Goal: Task Accomplishment & Management: Manage account settings

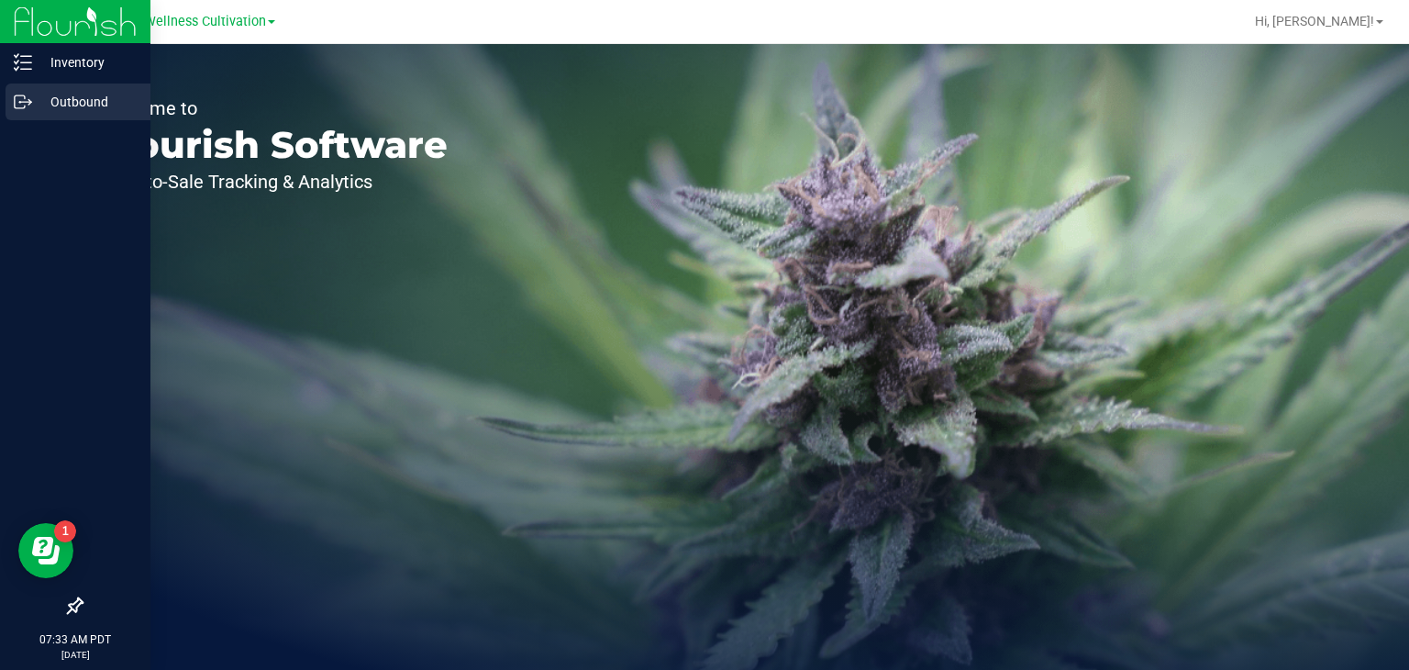
click at [27, 103] on icon at bounding box center [23, 102] width 18 height 18
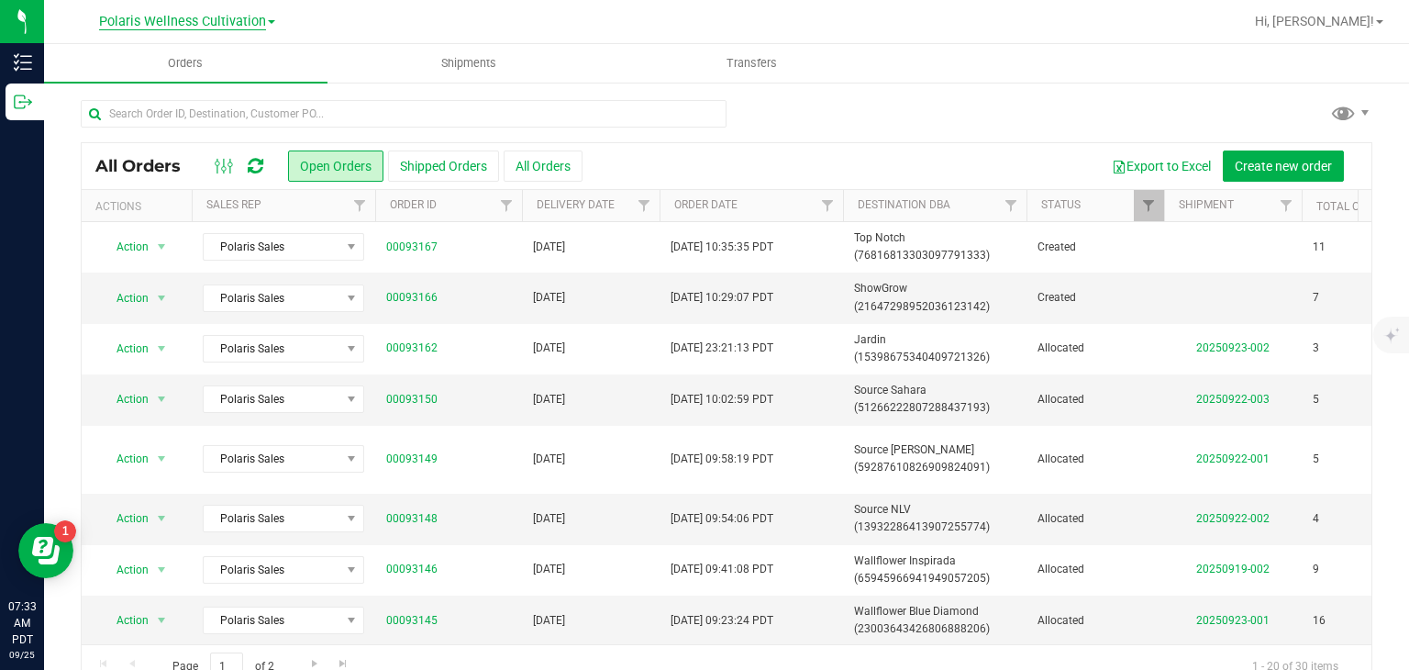
click at [245, 14] on span "Polaris Wellness Cultivation" at bounding box center [182, 22] width 167 height 17
click at [841, 148] on div "All Orders Open Orders Shipped Orders All Orders Export to Excel Create new ord…" at bounding box center [727, 166] width 1290 height 46
click at [649, 208] on span "Filter" at bounding box center [644, 205] width 15 height 15
click at [823, 315] on span "select" at bounding box center [815, 317] width 27 height 26
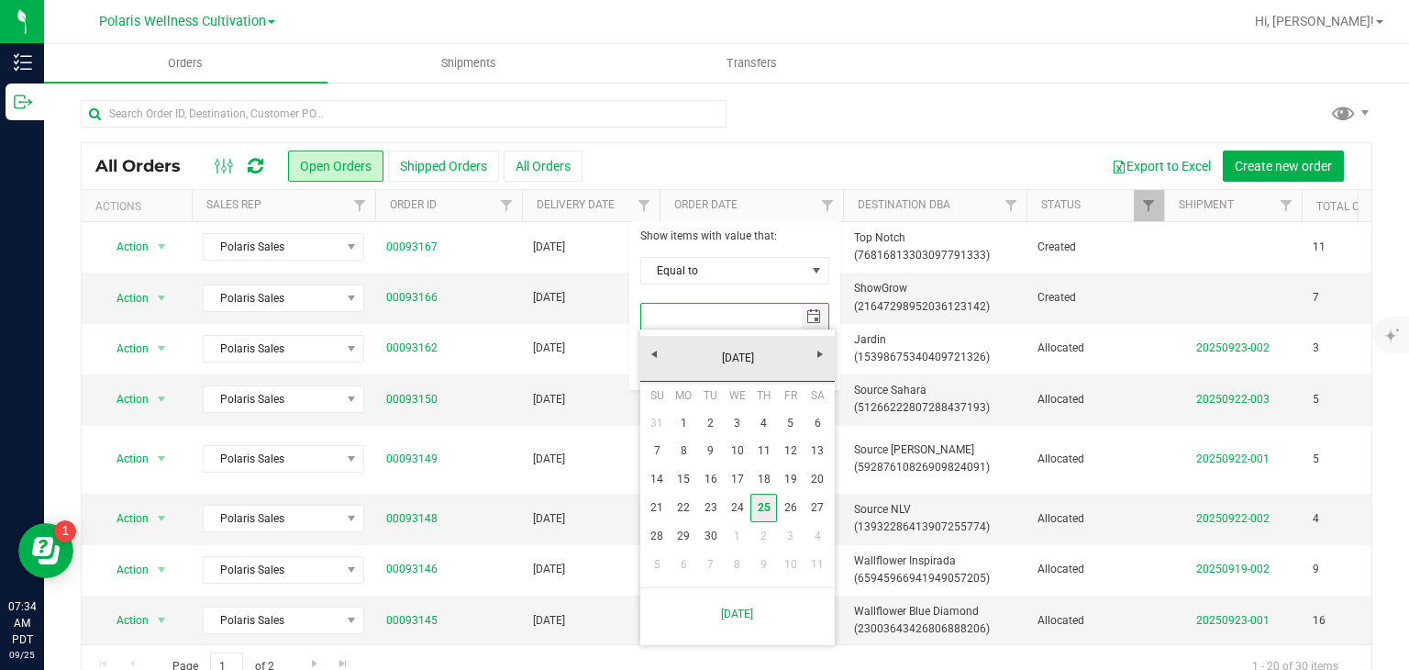
click at [757, 515] on link "25" at bounding box center [763, 508] width 27 height 28
type input "9/25/2025"
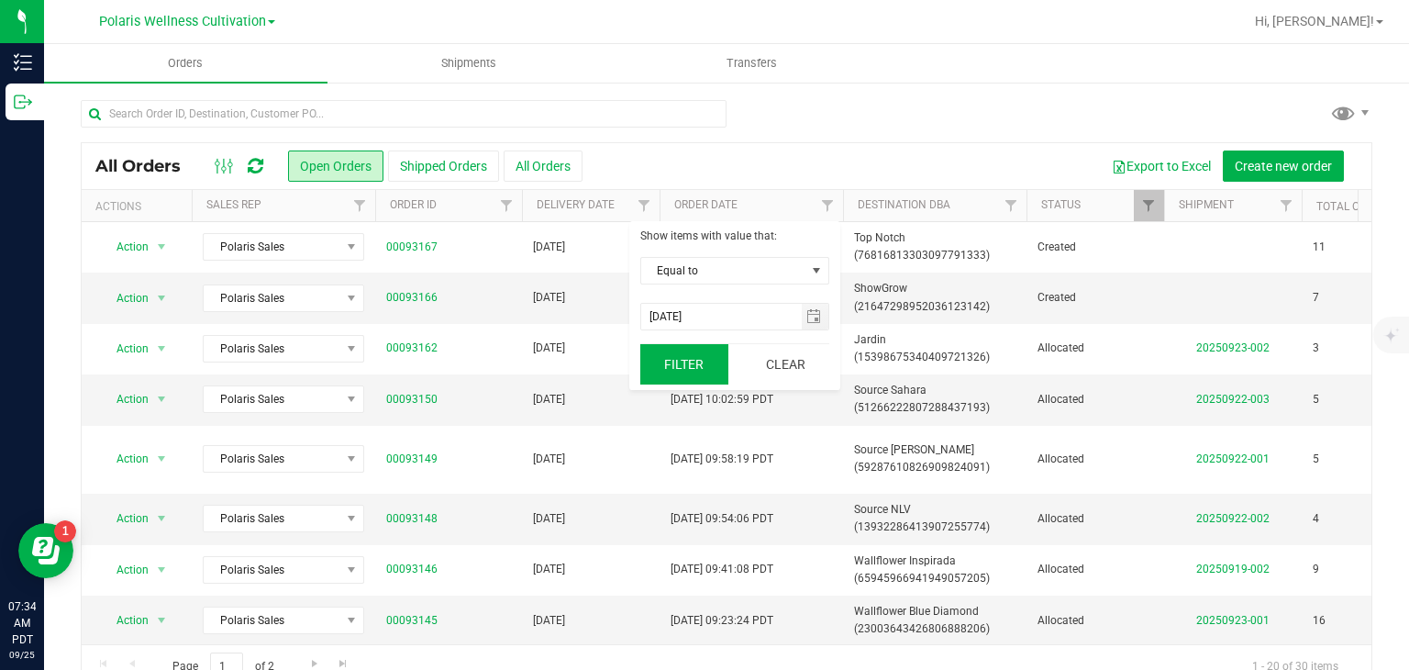
click at [708, 369] on button "Filter" at bounding box center [684, 364] width 88 height 40
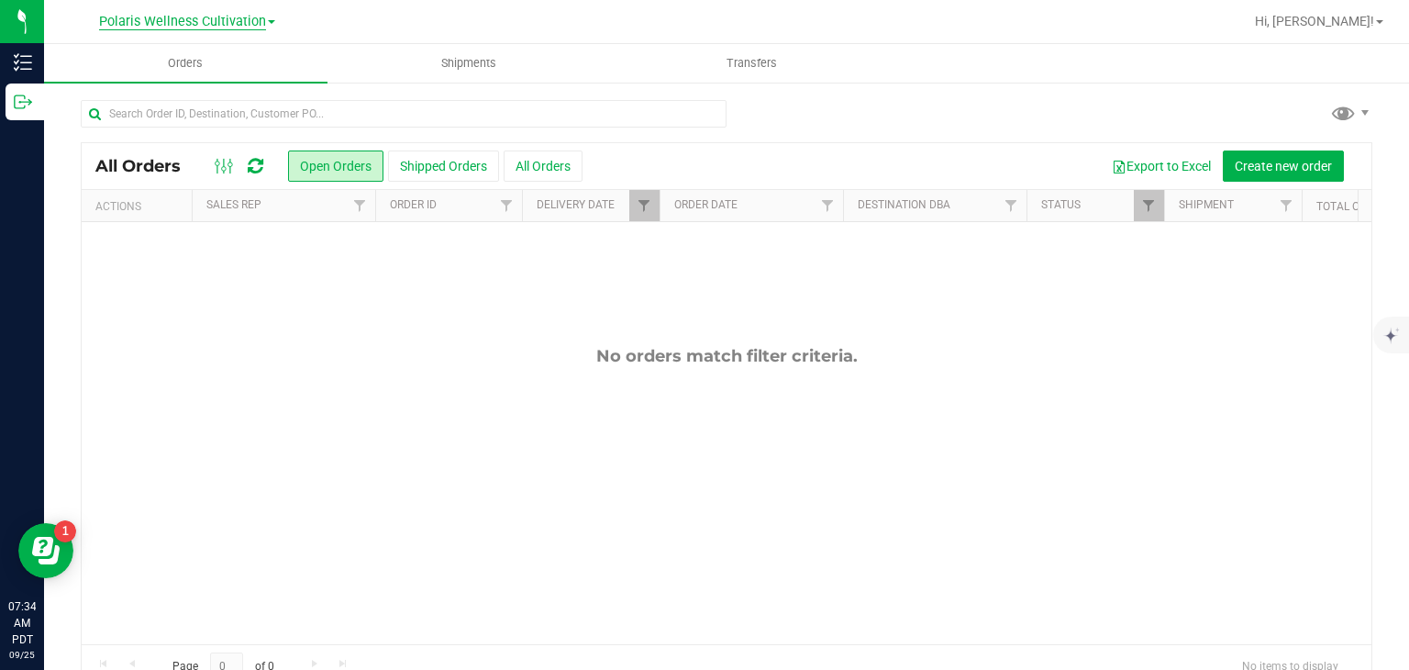
click at [248, 24] on span "Polaris Wellness Cultivation" at bounding box center [182, 22] width 167 height 17
click at [243, 93] on link "Polaris Wellness Production" at bounding box center [187, 89] width 268 height 25
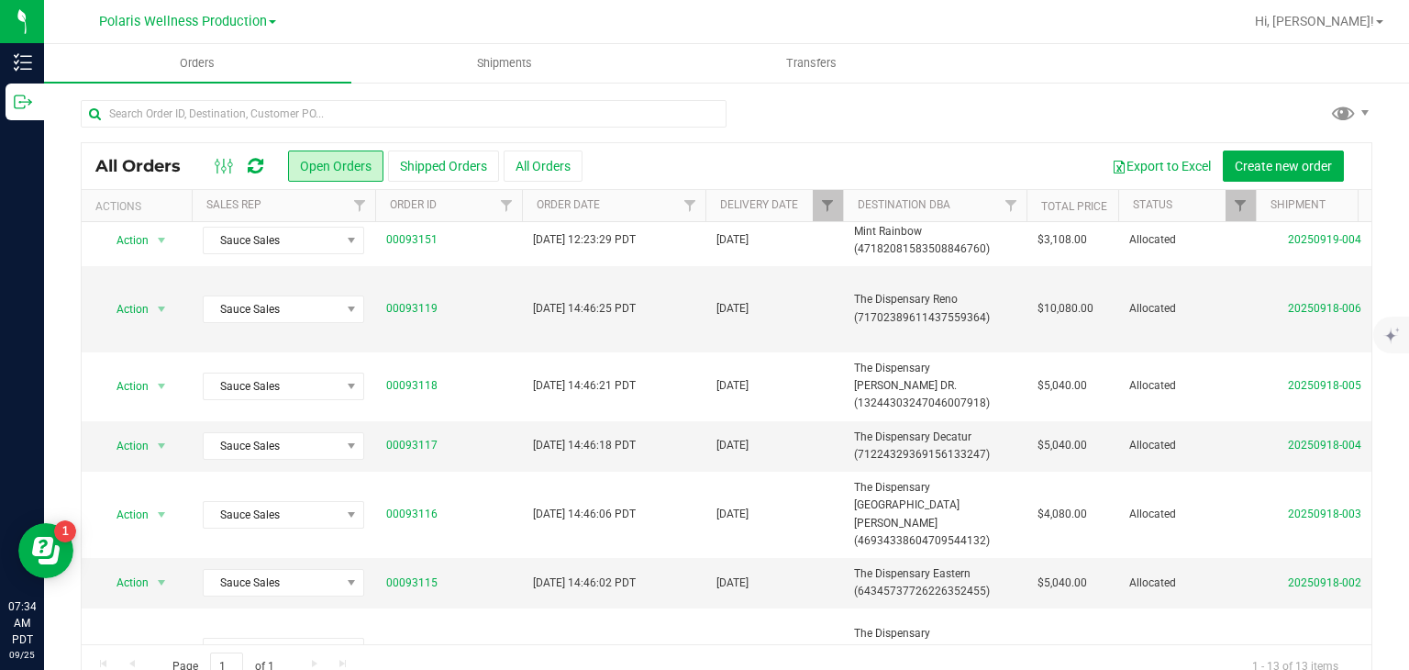
scroll to position [355, 0]
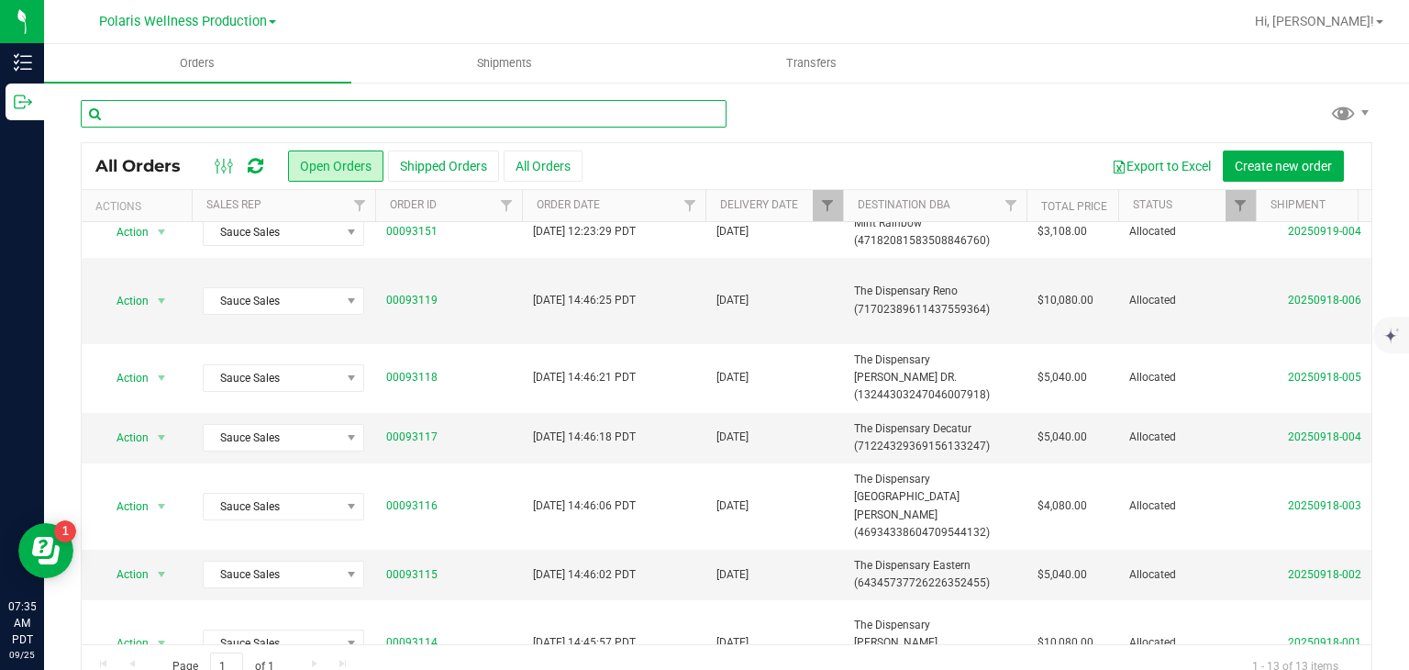
click at [348, 106] on input "text" at bounding box center [404, 114] width 646 height 28
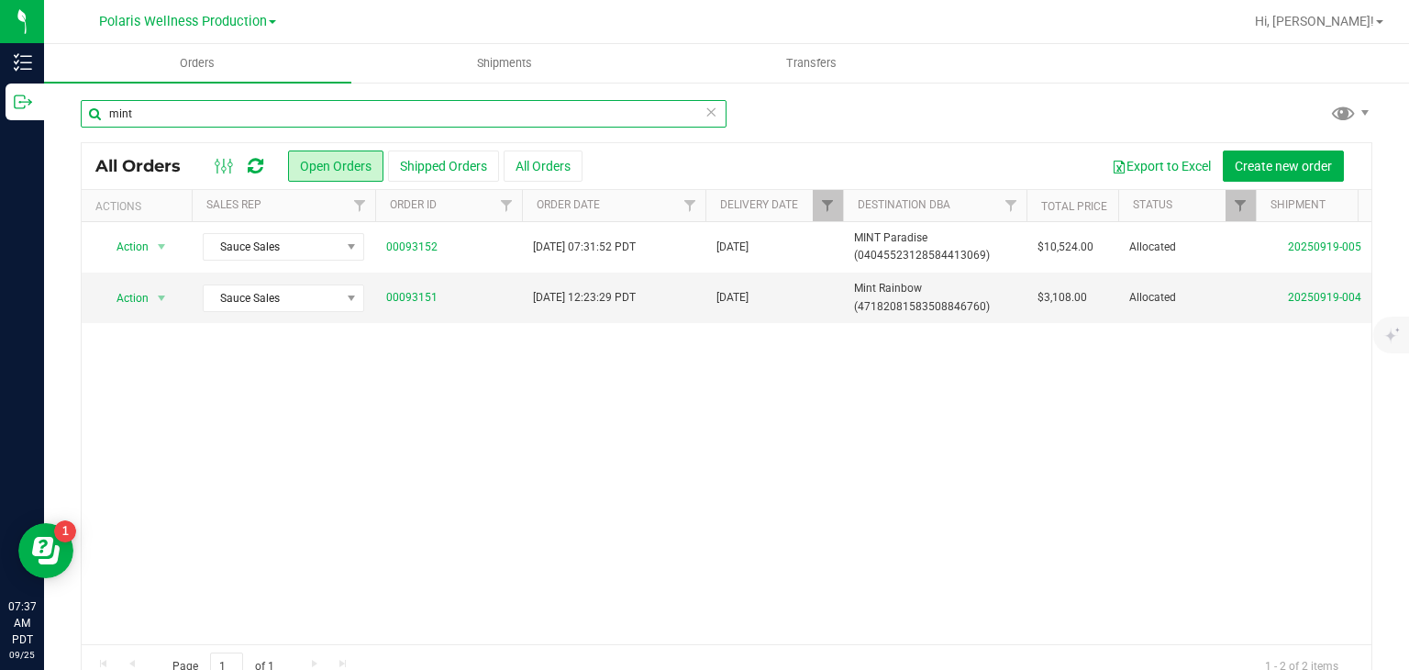
click at [653, 107] on input "mint" at bounding box center [404, 114] width 646 height 28
type input "m"
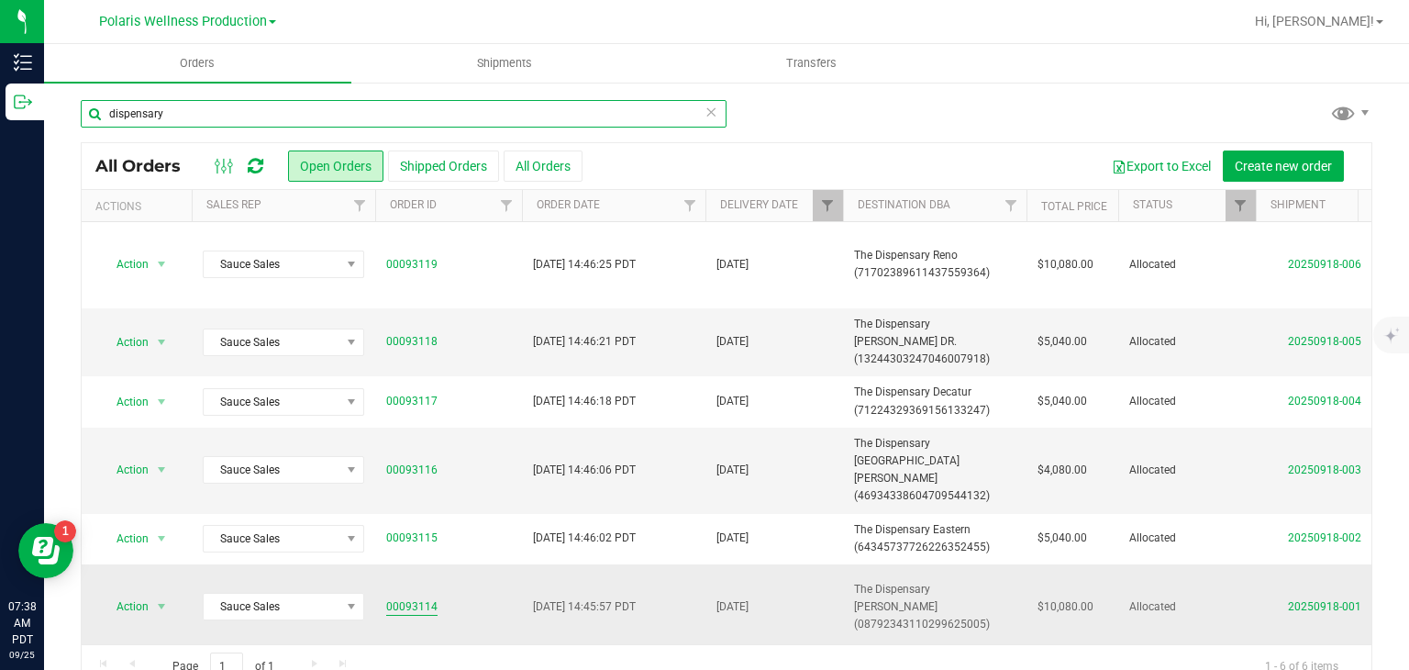
type input "dispensary"
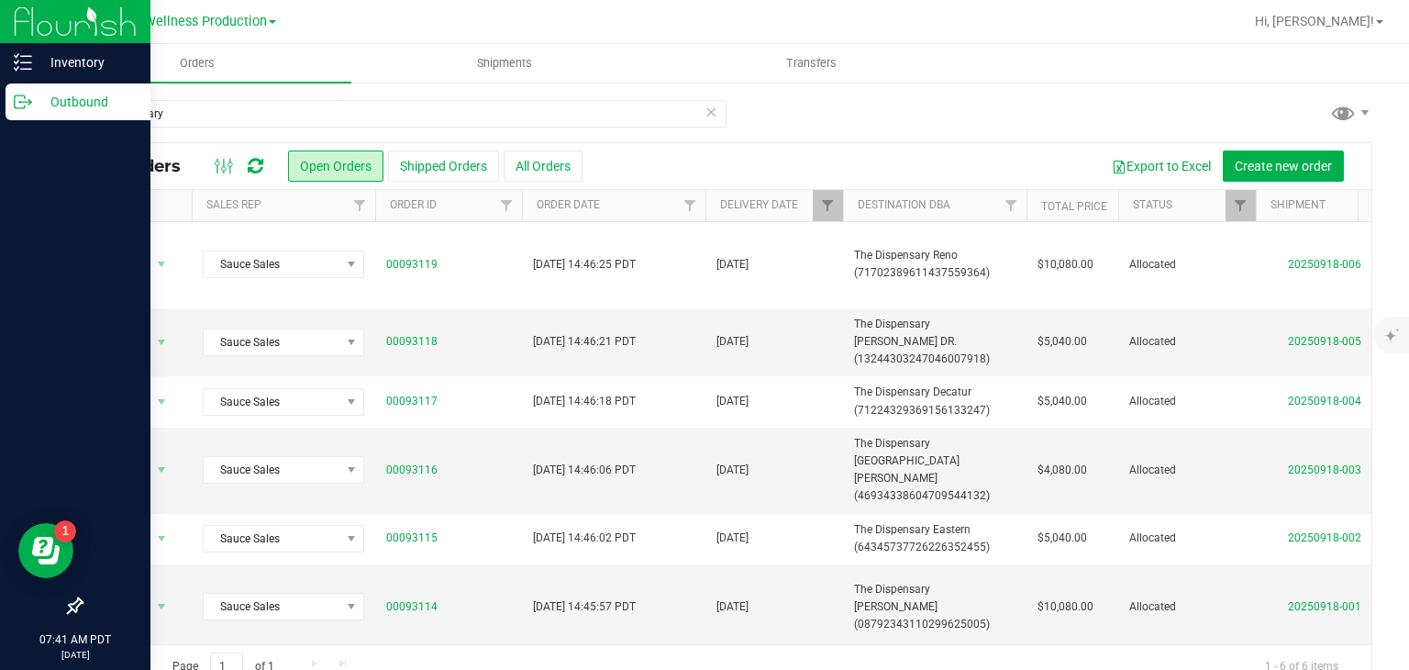
click at [64, 103] on p "Outbound" at bounding box center [87, 102] width 110 height 22
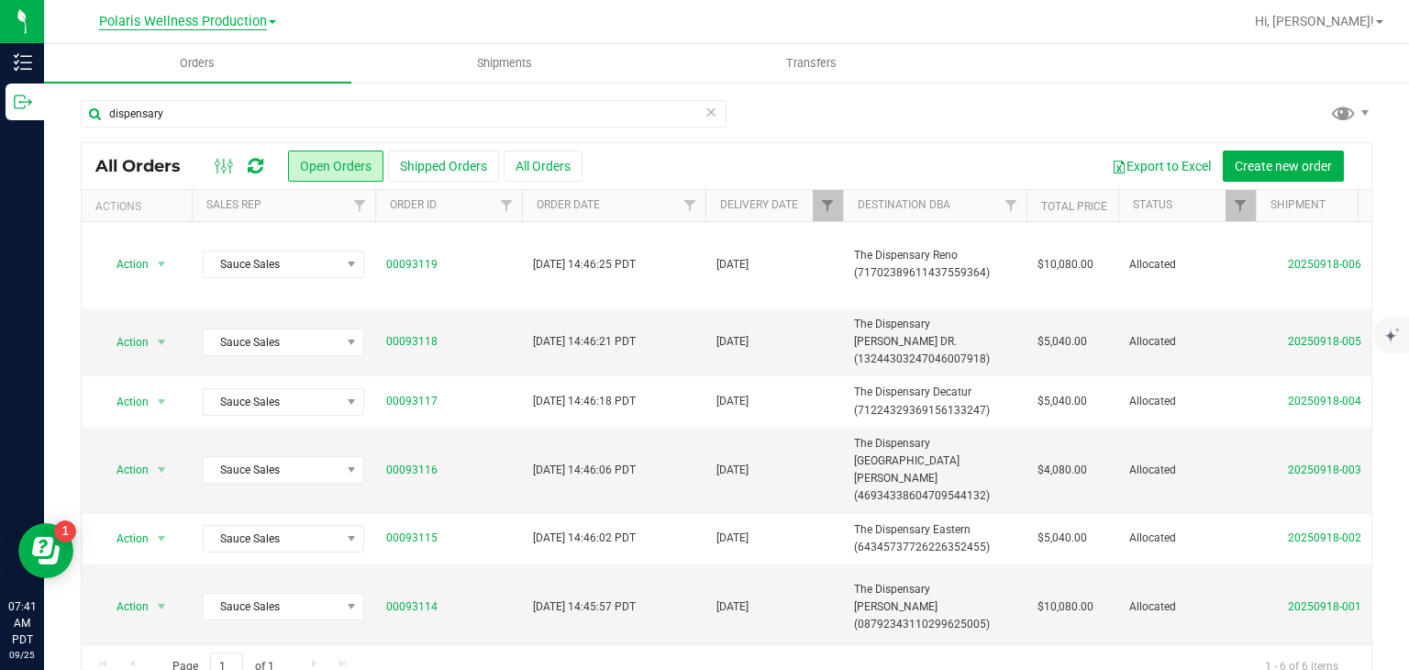
click at [253, 19] on span "Polaris Wellness Production" at bounding box center [183, 22] width 168 height 17
click at [705, 110] on icon at bounding box center [711, 111] width 13 height 22
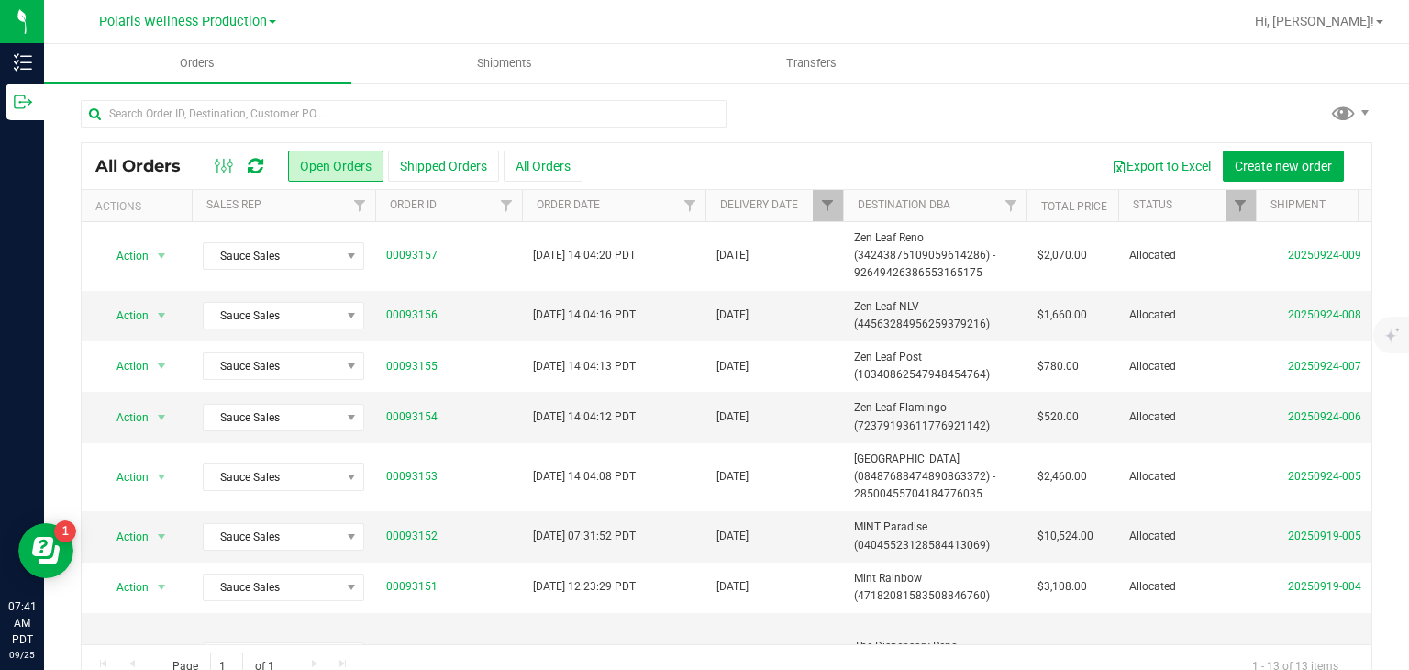
click at [272, 16] on link "Polaris Wellness Production" at bounding box center [187, 20] width 177 height 17
click at [927, 161] on div "Export to Excel Create new order" at bounding box center [970, 165] width 775 height 31
click at [360, 206] on span "Filter" at bounding box center [359, 205] width 15 height 15
click at [826, 207] on span "Filter" at bounding box center [827, 205] width 15 height 15
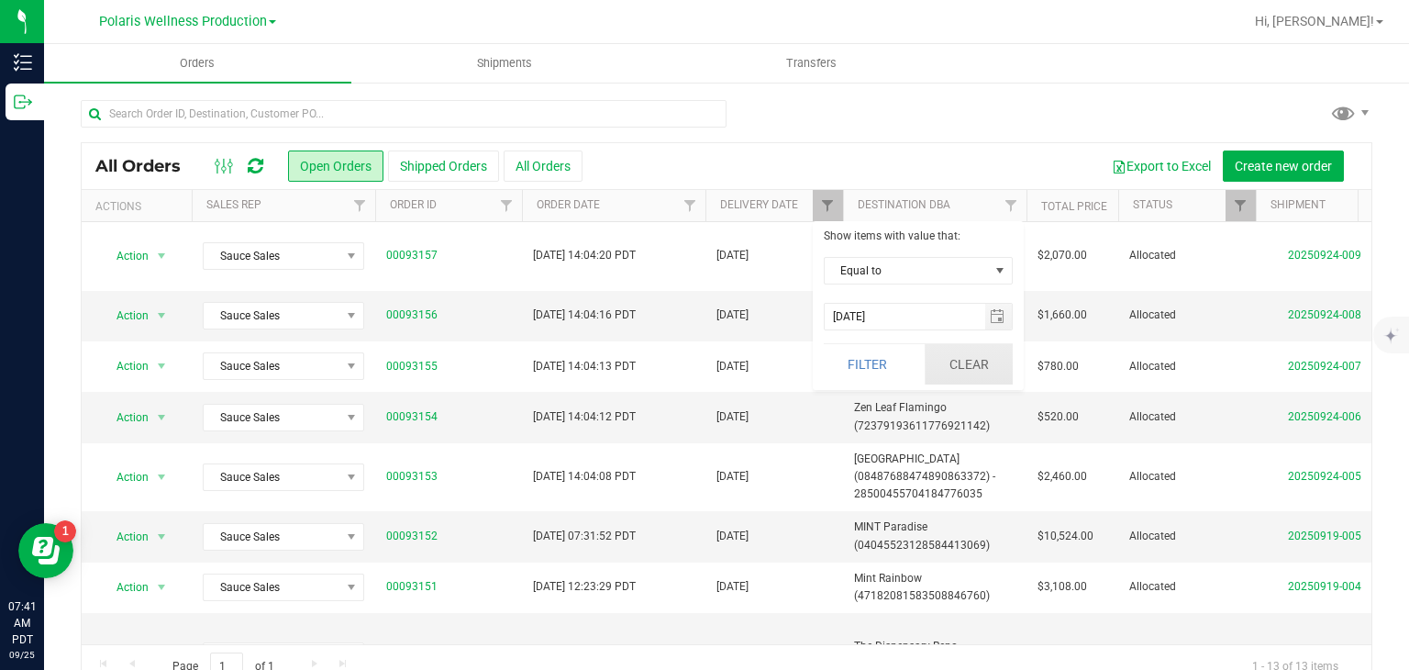
click at [961, 364] on button "Clear" at bounding box center [969, 364] width 88 height 40
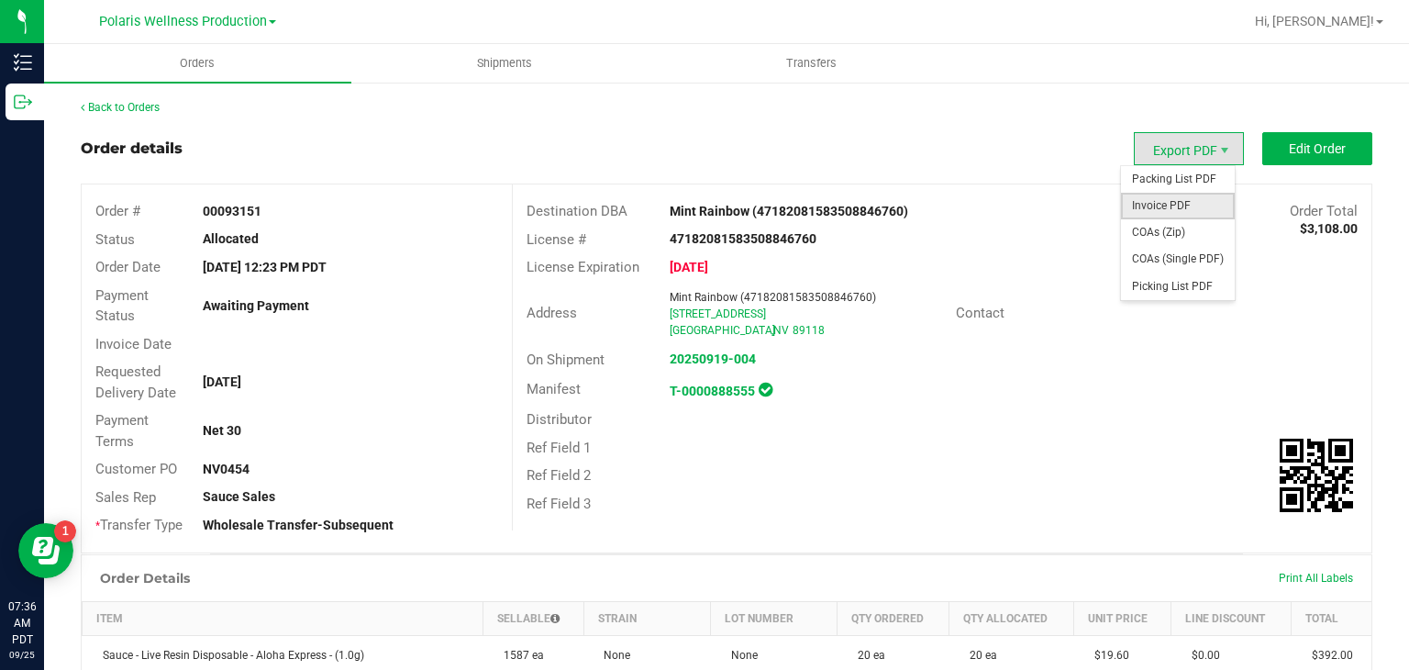
click at [1172, 214] on span "Invoice PDF" at bounding box center [1178, 206] width 114 height 27
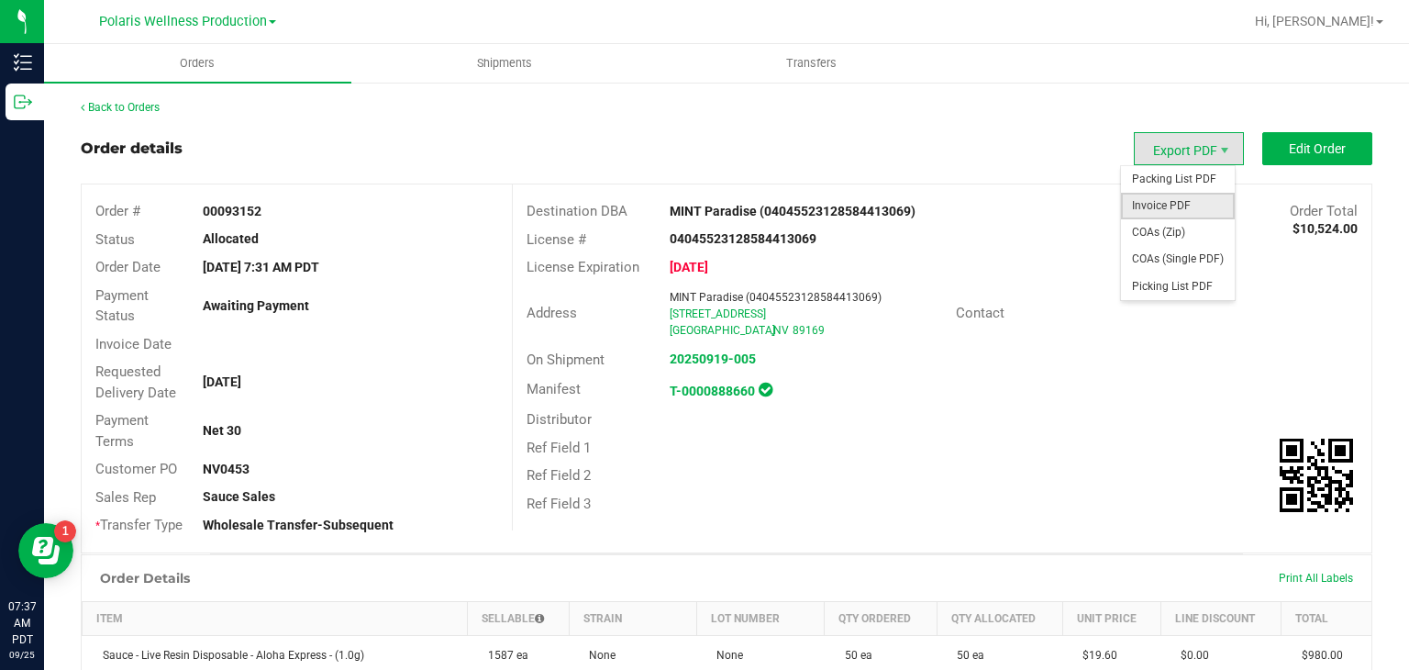
click at [1167, 205] on span "Invoice PDF" at bounding box center [1178, 206] width 114 height 27
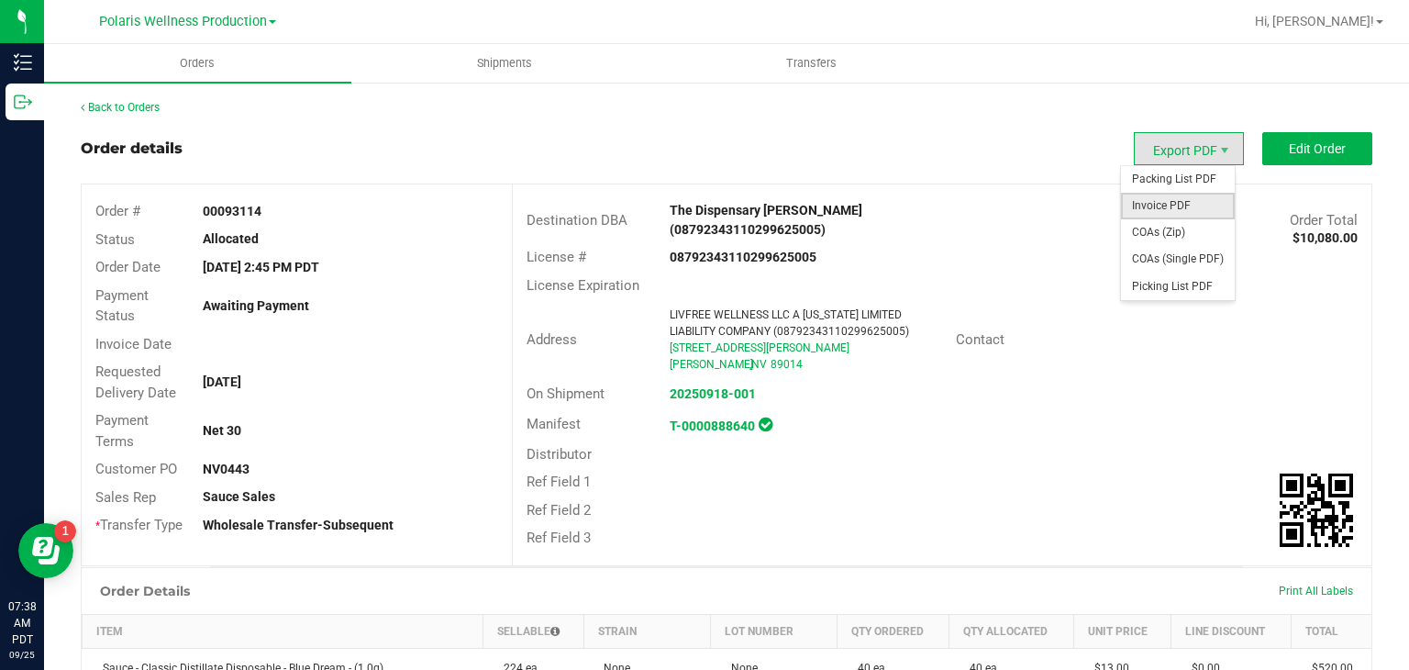
click at [1172, 206] on span "Invoice PDF" at bounding box center [1178, 206] width 114 height 27
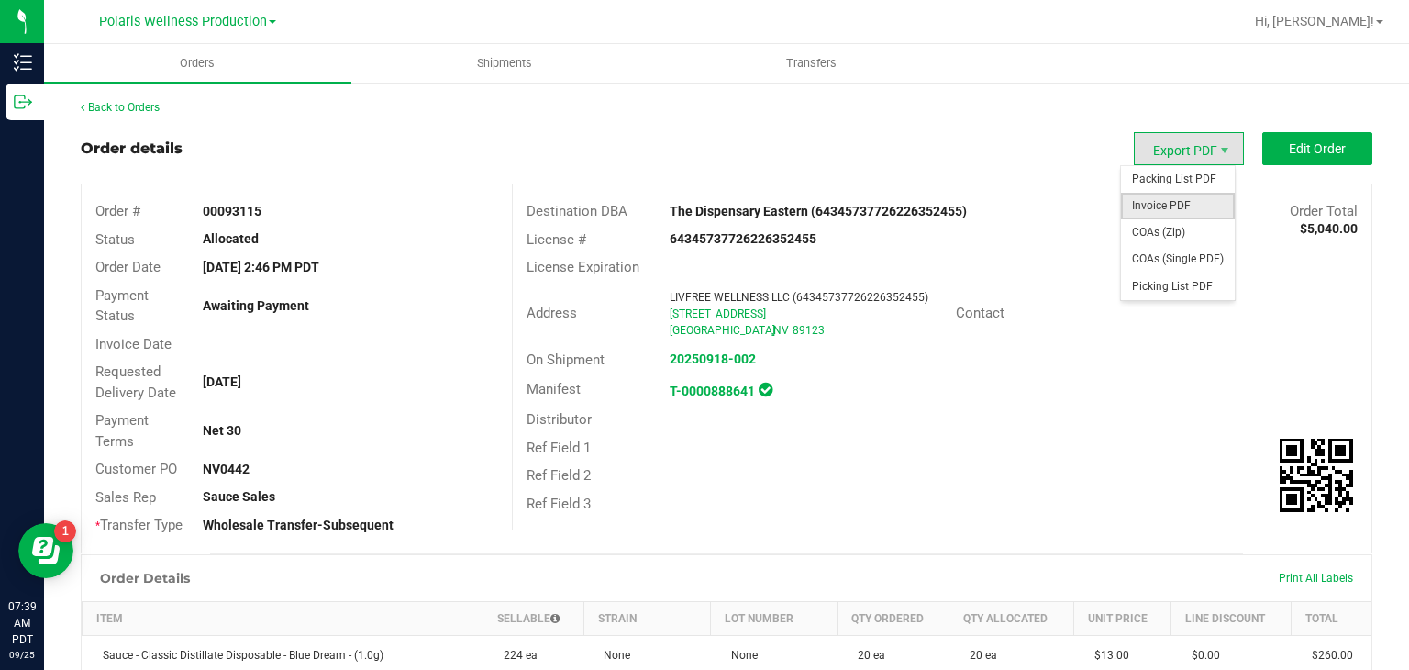
click at [1161, 195] on span "Invoice PDF" at bounding box center [1178, 206] width 114 height 27
click at [1174, 199] on span "Invoice PDF" at bounding box center [1178, 206] width 114 height 27
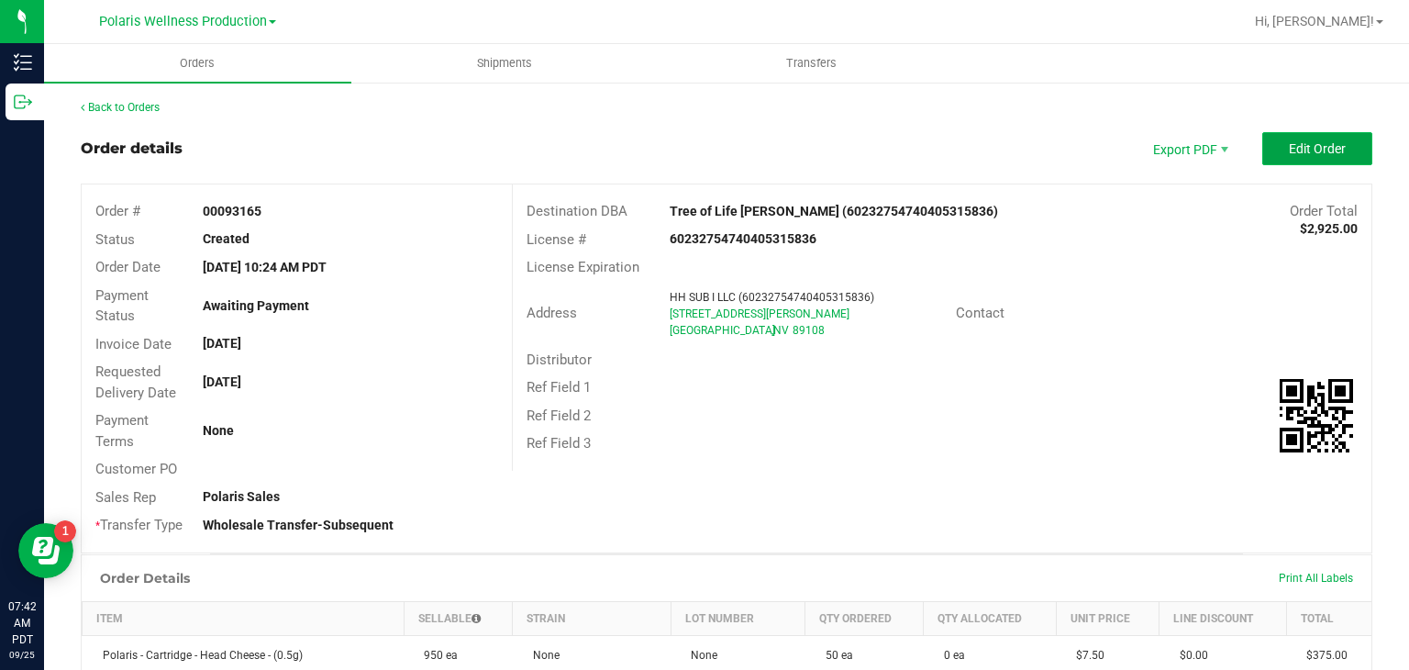
click at [1294, 150] on span "Edit Order" at bounding box center [1317, 148] width 57 height 15
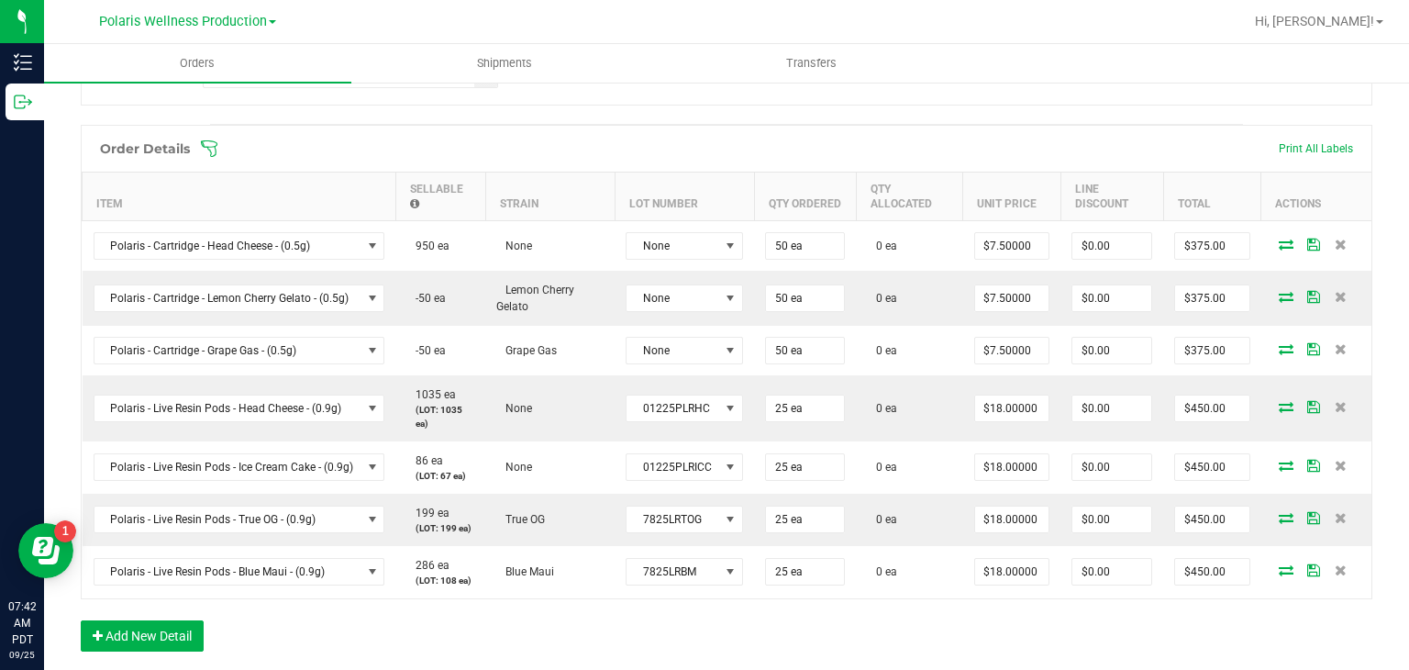
scroll to position [477, 0]
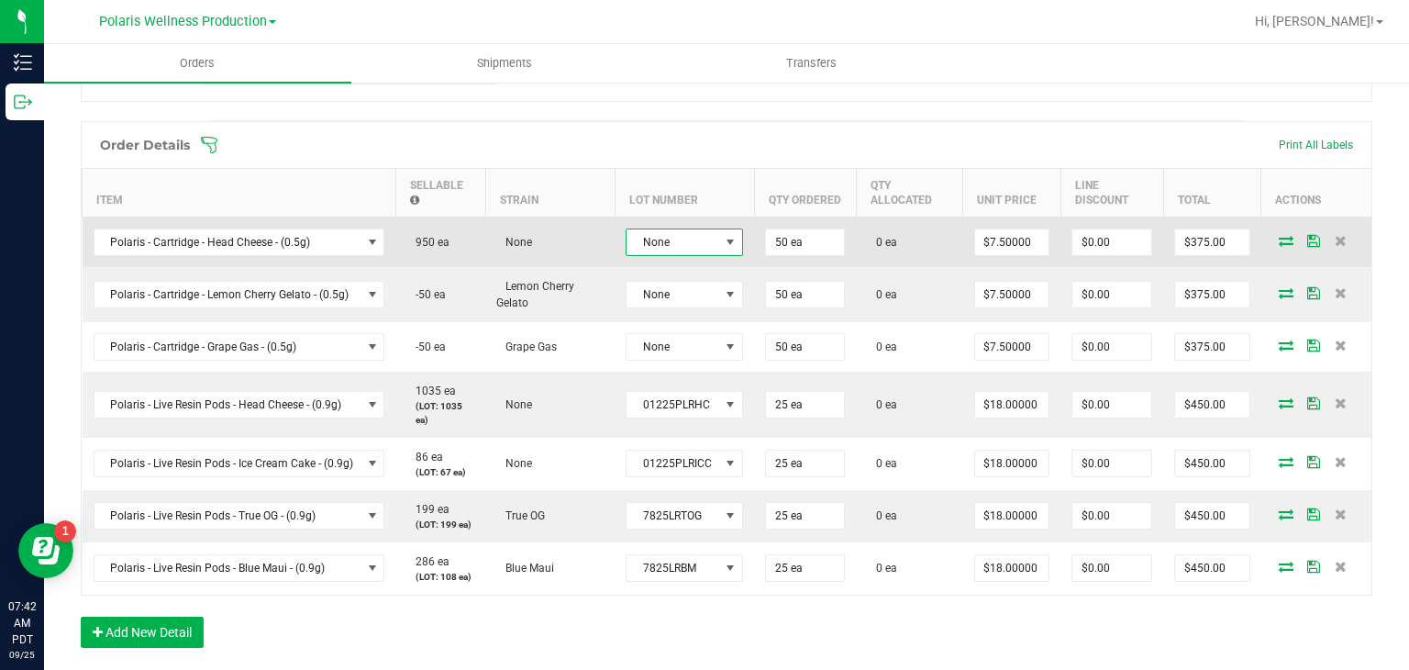
click at [728, 240] on span at bounding box center [730, 242] width 15 height 15
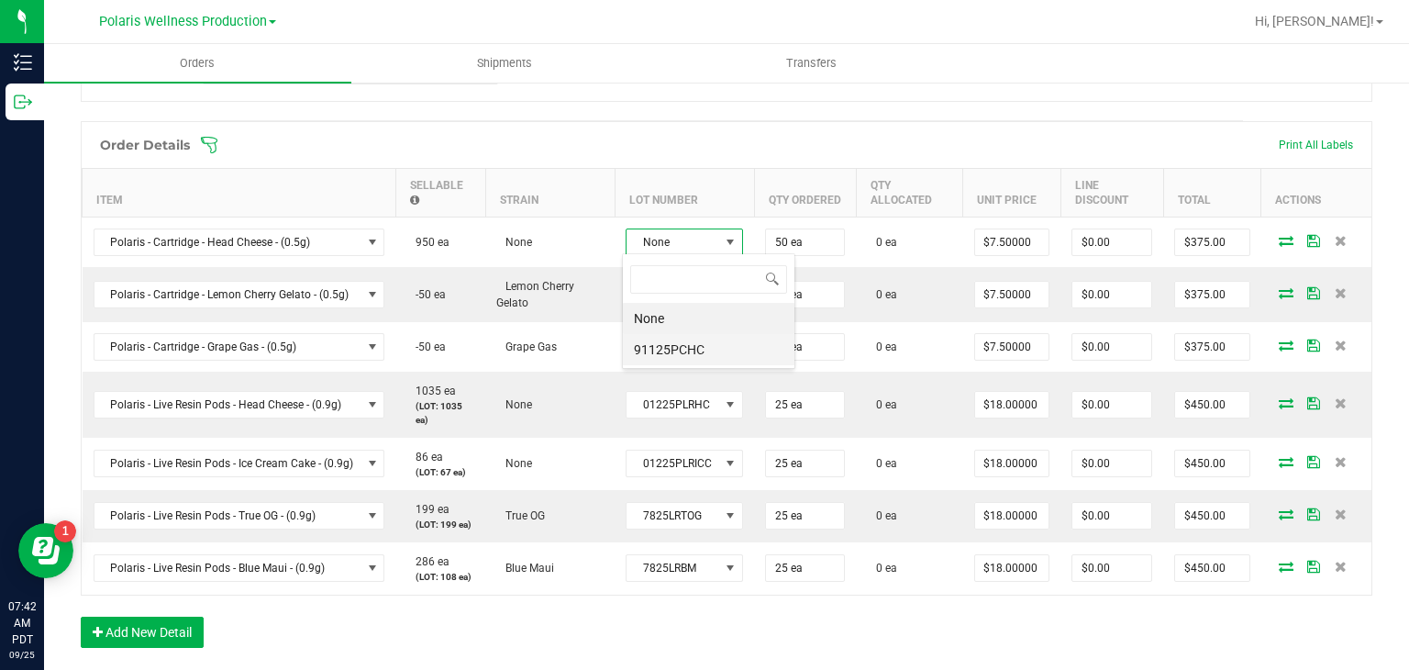
click at [681, 339] on li "91125PCHC" at bounding box center [709, 349] width 172 height 31
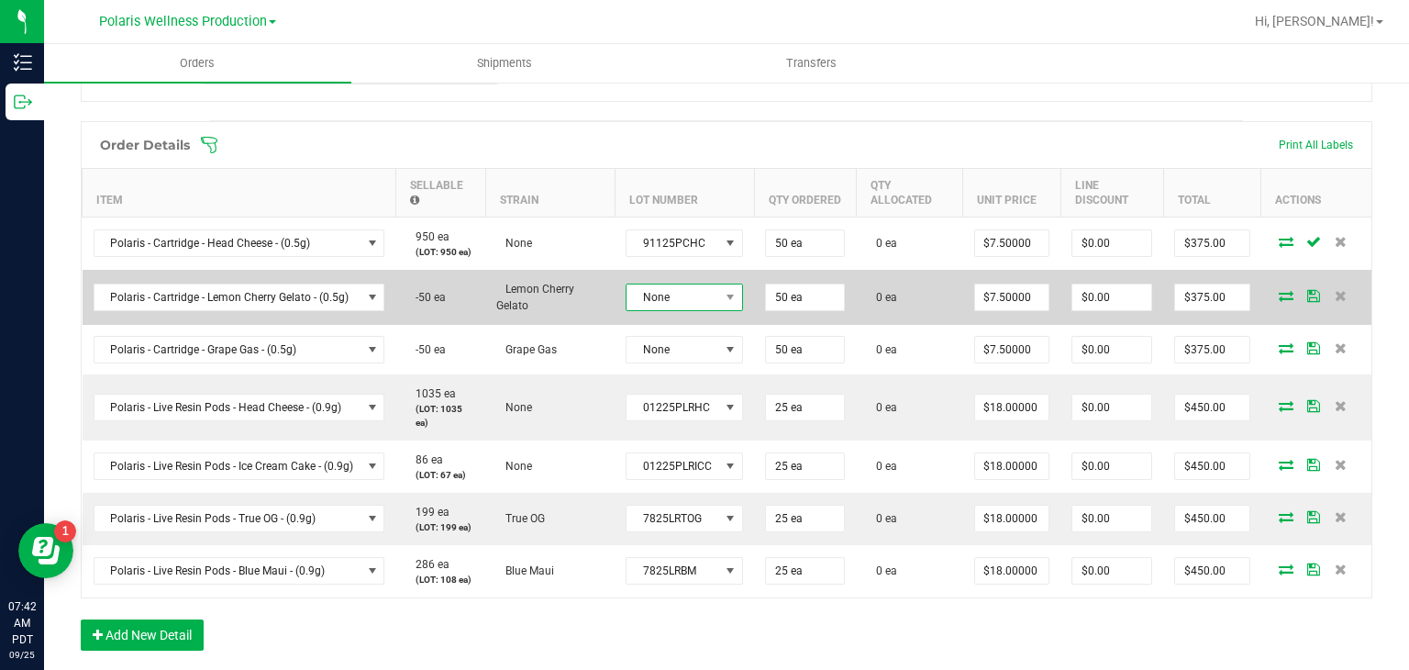
click at [701, 296] on span "None" at bounding box center [673, 297] width 93 height 26
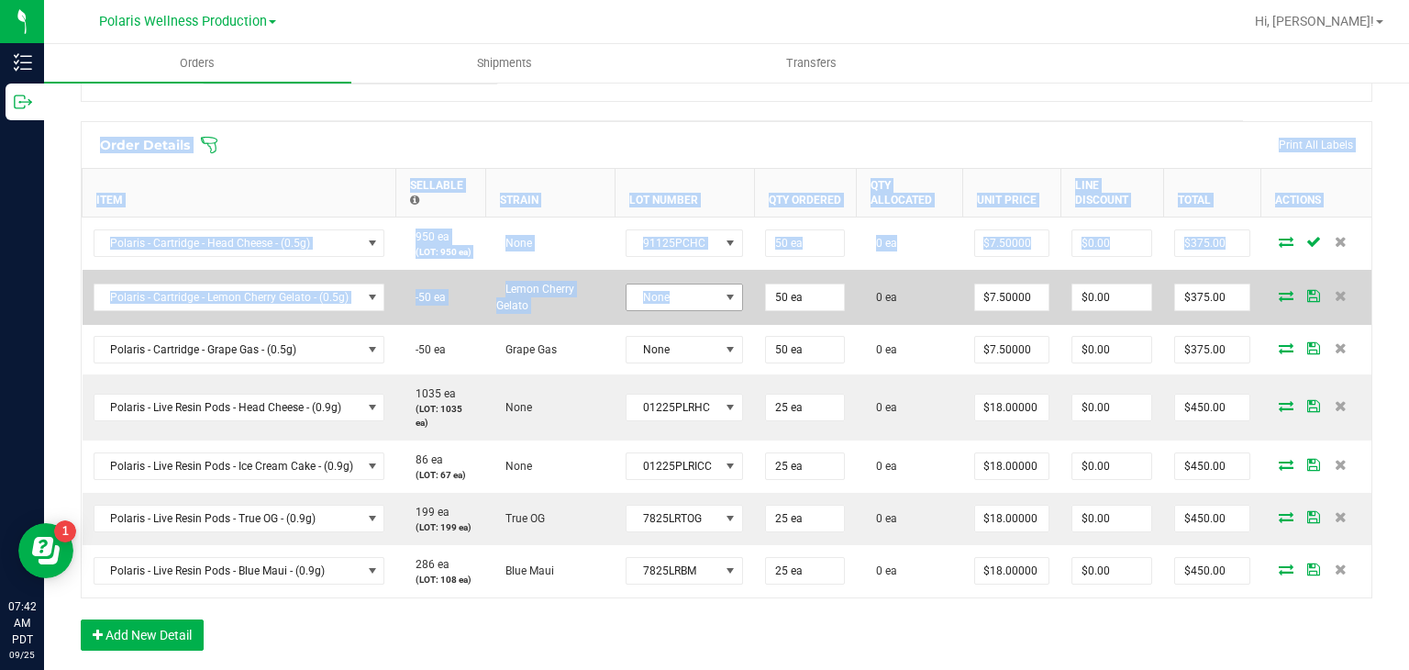
drag, startPoint x: 835, startPoint y: 137, endPoint x: 727, endPoint y: 298, distance: 194.4
click at [727, 298] on div "Order details Export PDF Done Editing Order # 00093165 Status Created Order Dat…" at bounding box center [727, 414] width 1292 height 1519
click at [727, 298] on span at bounding box center [730, 297] width 15 height 15
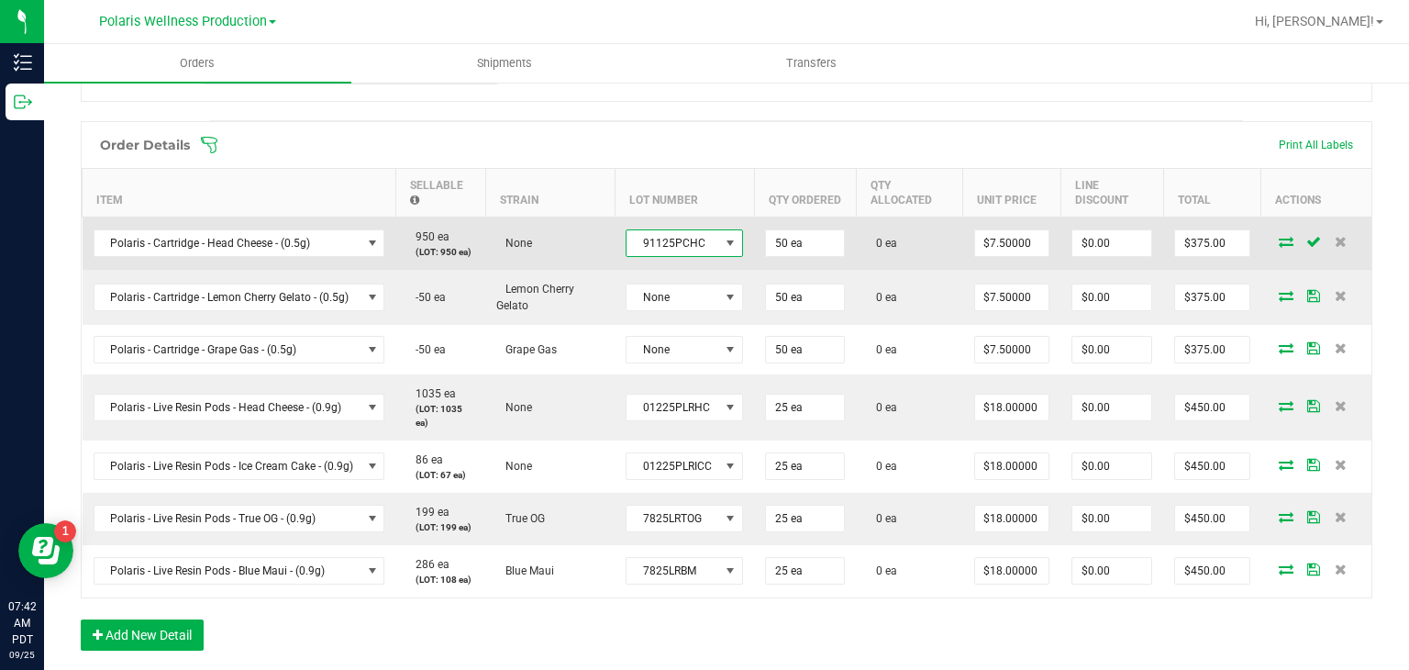
click at [725, 239] on span at bounding box center [730, 243] width 15 height 15
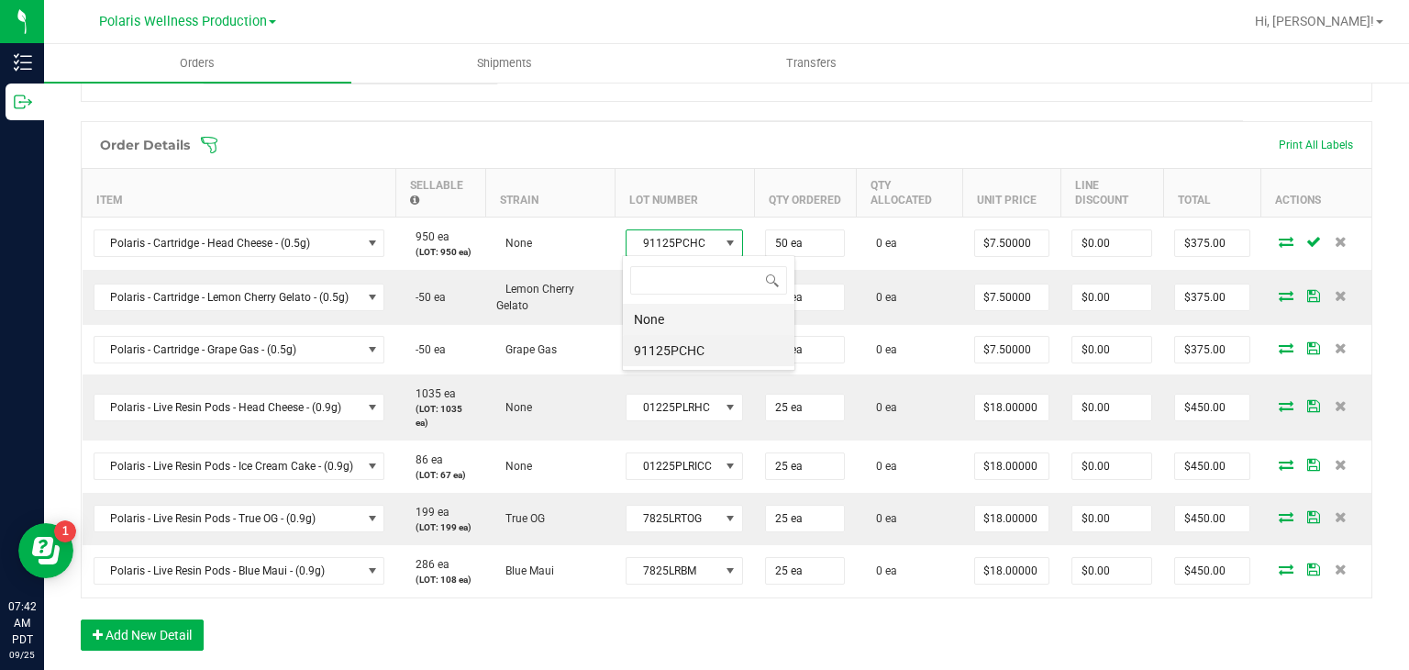
click at [685, 317] on li "None" at bounding box center [709, 319] width 172 height 31
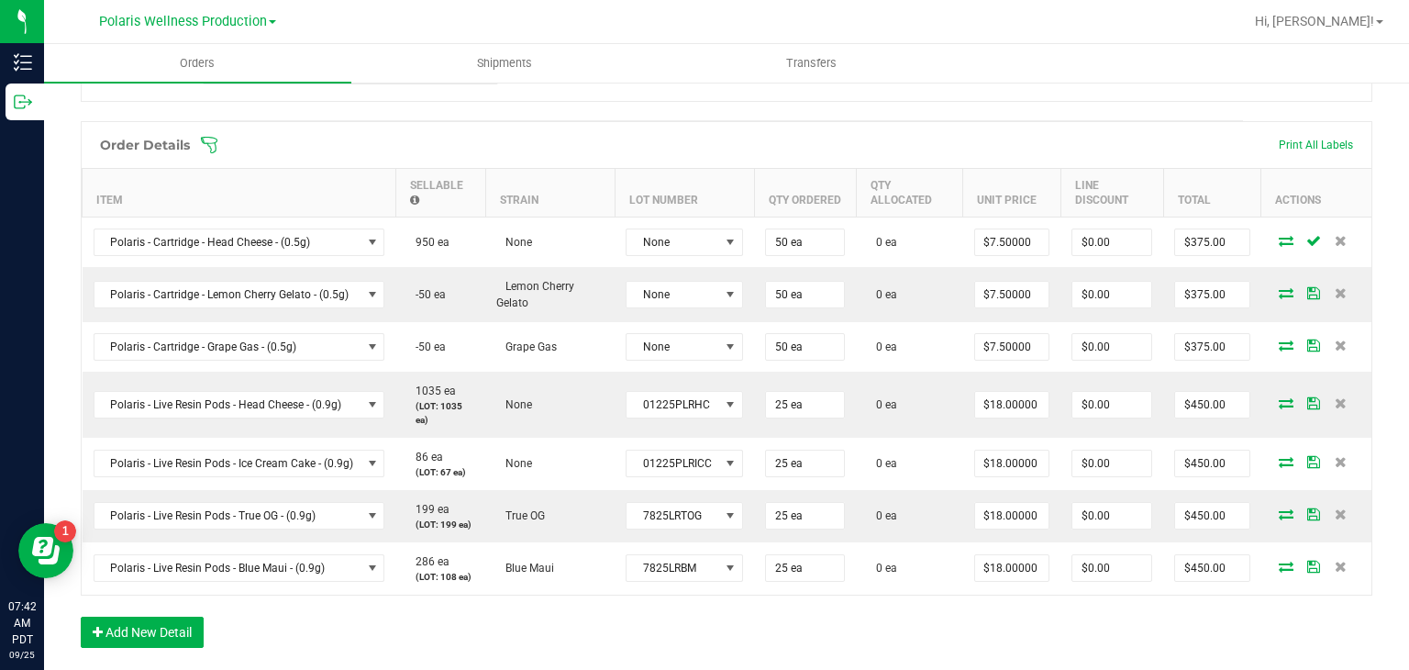
click at [908, 122] on div "Order Details Print All Labels" at bounding box center [727, 145] width 1290 height 46
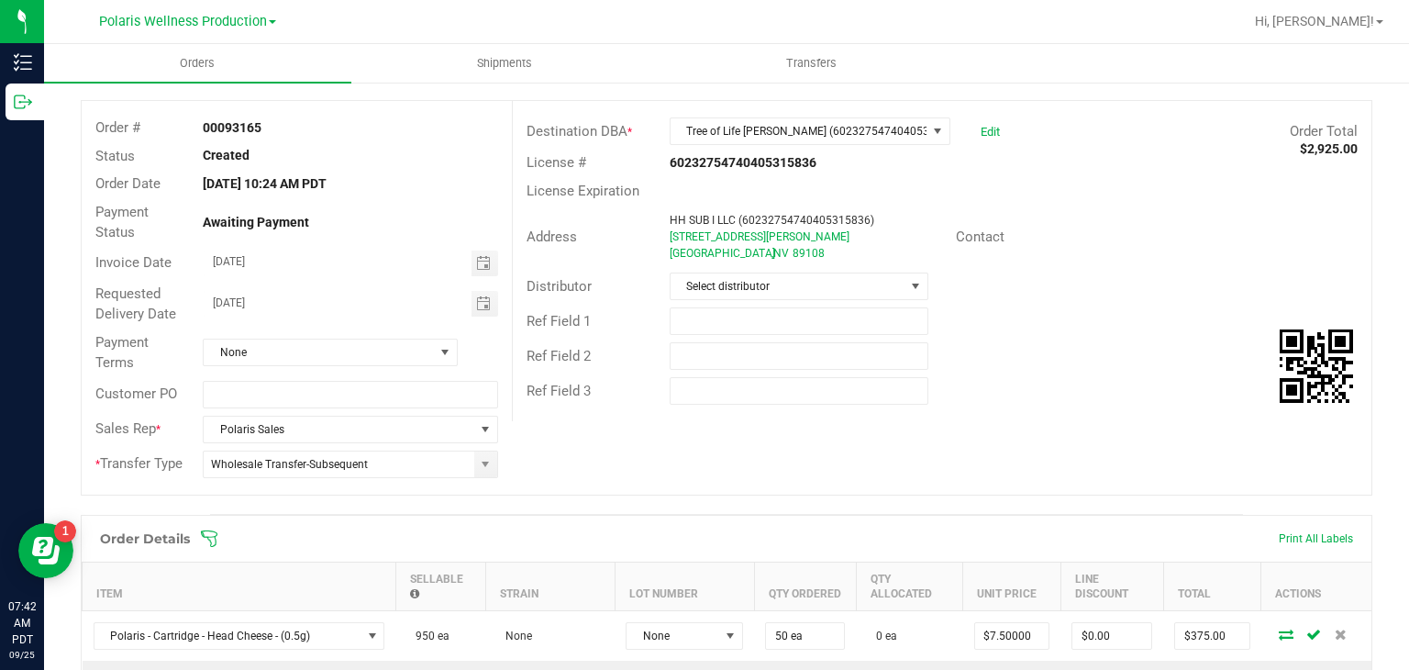
scroll to position [0, 0]
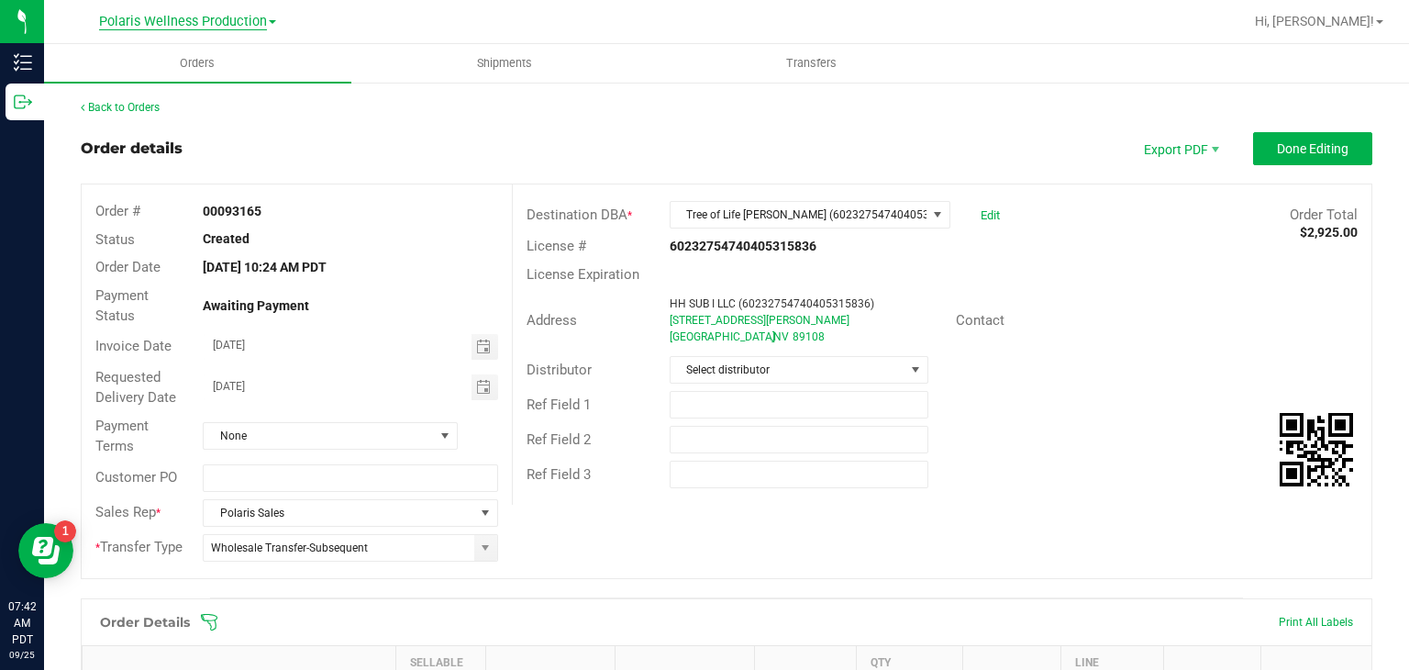
click at [220, 19] on span "Polaris Wellness Production" at bounding box center [183, 22] width 168 height 17
click at [209, 59] on link "Polaris Wellness Cultivation" at bounding box center [187, 64] width 268 height 25
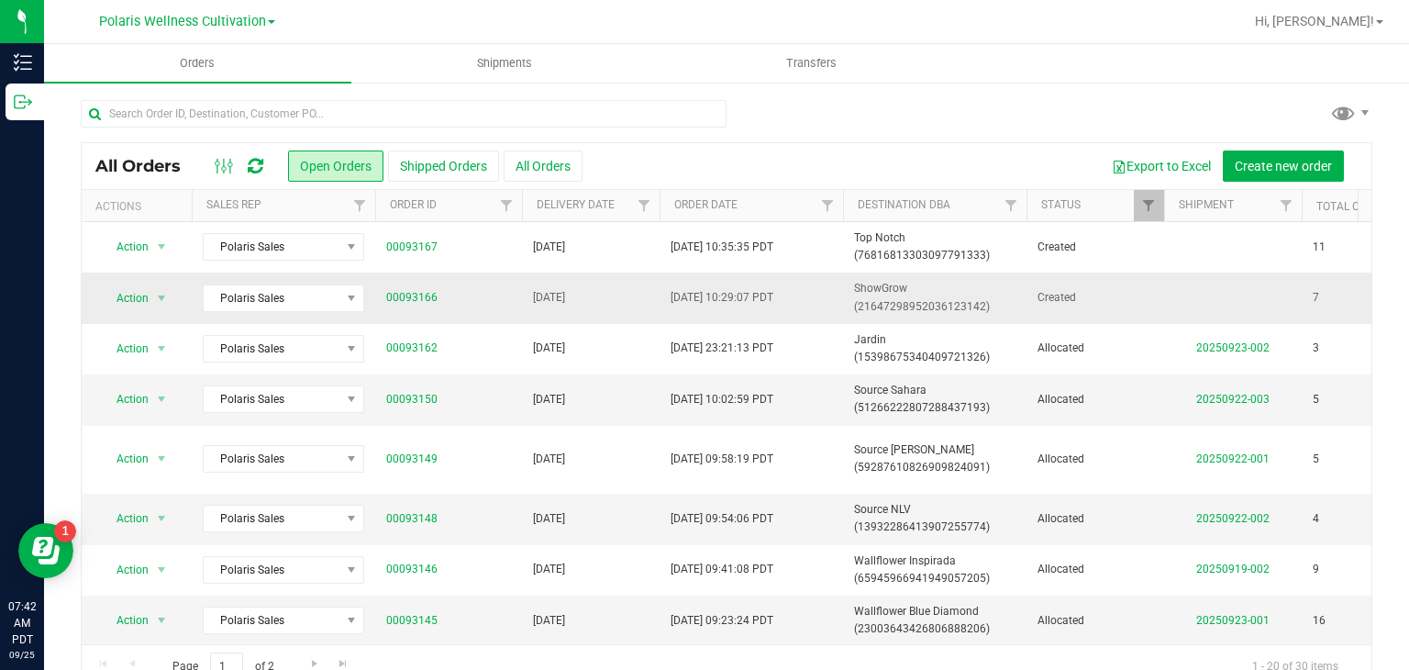
drag, startPoint x: 384, startPoint y: 304, endPoint x: 371, endPoint y: 302, distance: 13.9
click at [371, 302] on td "Polaris Sales" at bounding box center [283, 297] width 183 height 50
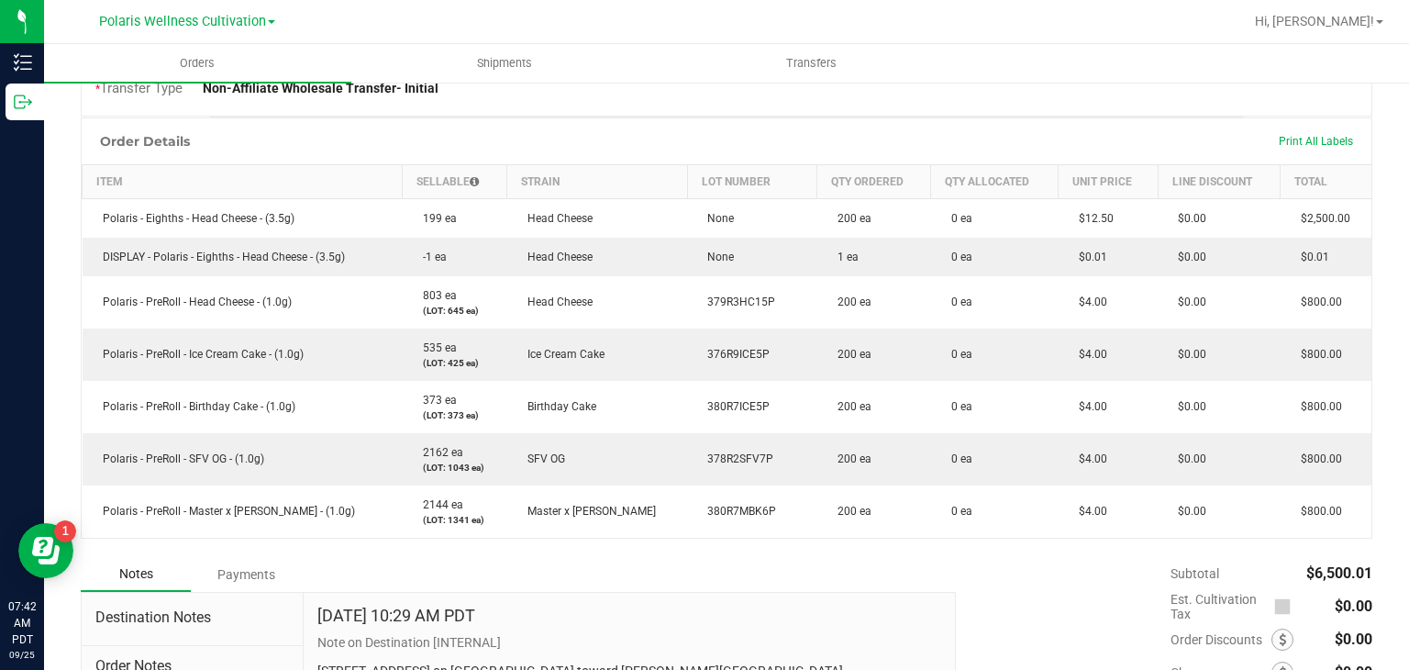
scroll to position [442, 0]
